Goal: Task Accomplishment & Management: Manage account settings

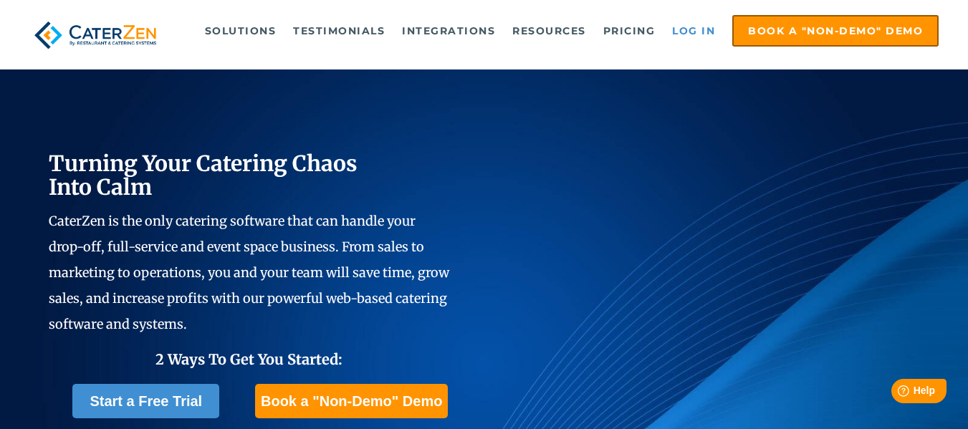
click at [681, 26] on link "Log in" at bounding box center [693, 30] width 57 height 29
click at [685, 29] on link "Log in" at bounding box center [693, 30] width 57 height 29
click at [694, 33] on link "Log in" at bounding box center [693, 30] width 57 height 29
click at [688, 24] on link "Log in" at bounding box center [693, 30] width 57 height 29
